Goal: Transaction & Acquisition: Purchase product/service

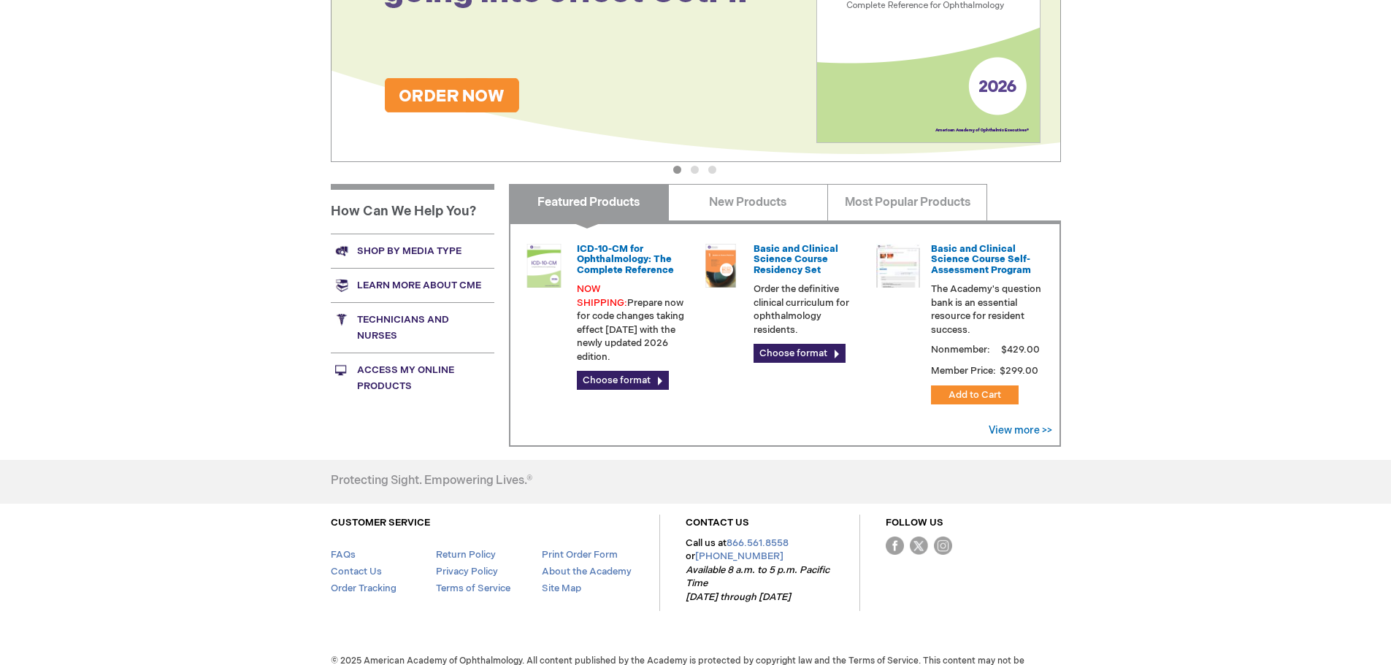
scroll to position [432, 0]
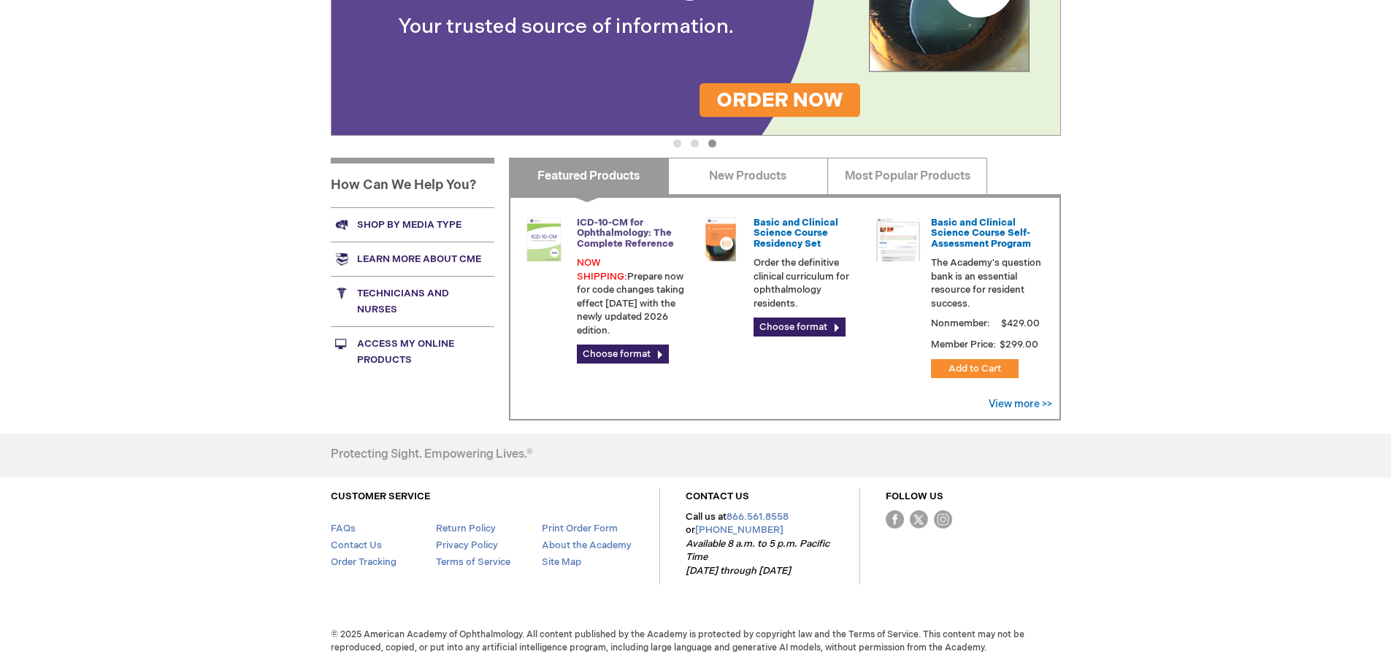
click at [600, 225] on link "ICD-10-CM for Ophthalmology: The Complete Reference" at bounding box center [625, 233] width 97 height 33
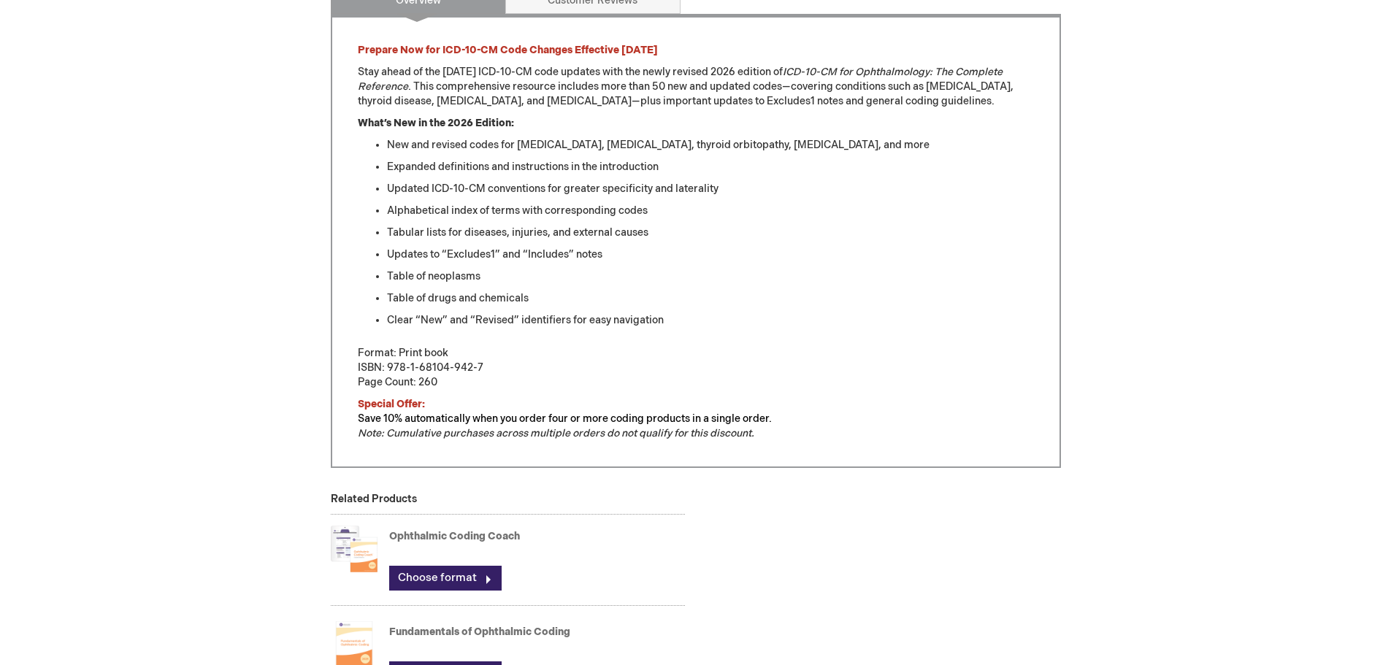
scroll to position [399, 0]
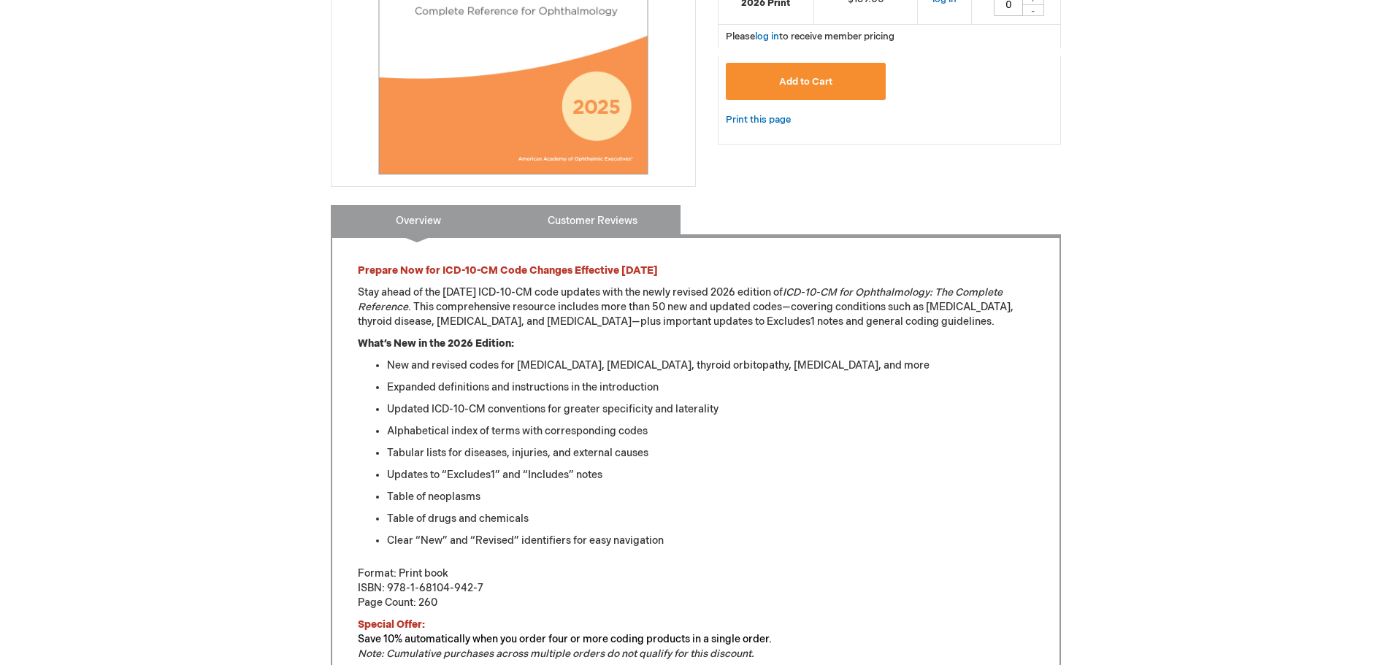
click at [584, 228] on link "Customer Reviews" at bounding box center [592, 219] width 175 height 29
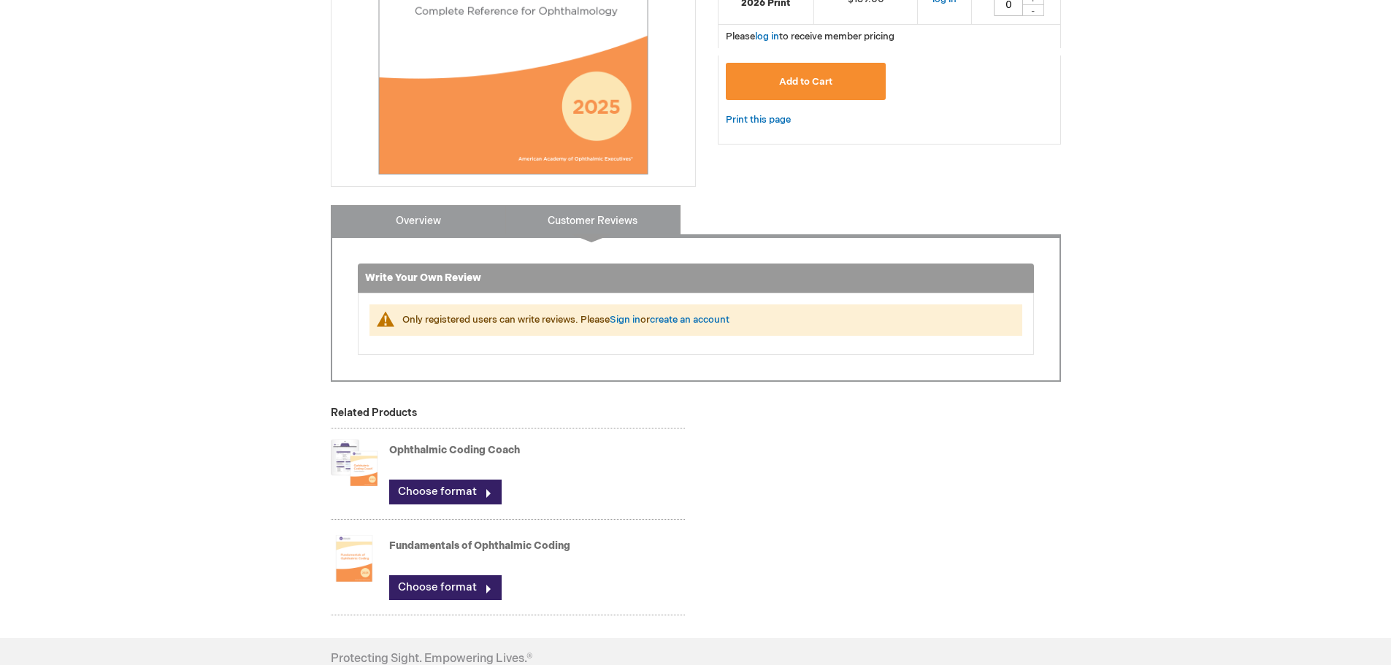
click at [424, 216] on link "Overview" at bounding box center [418, 219] width 175 height 29
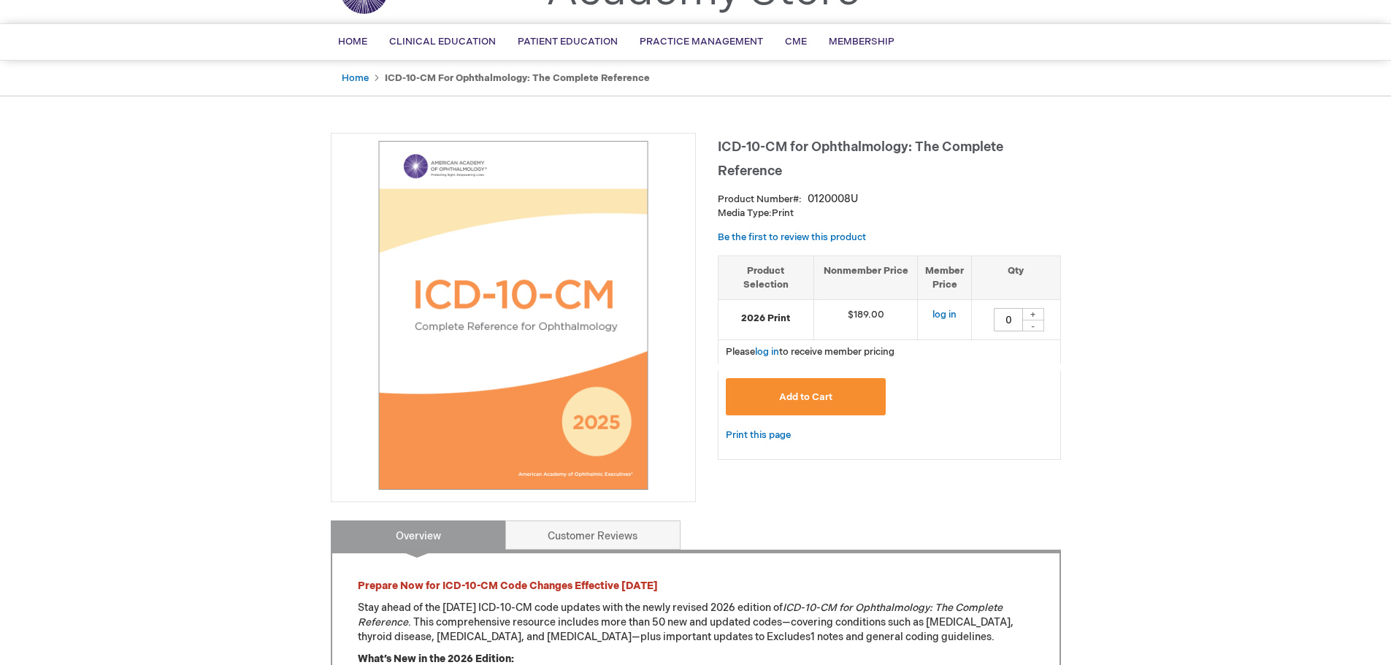
scroll to position [0, 0]
